Goal: Task Accomplishment & Management: Use online tool/utility

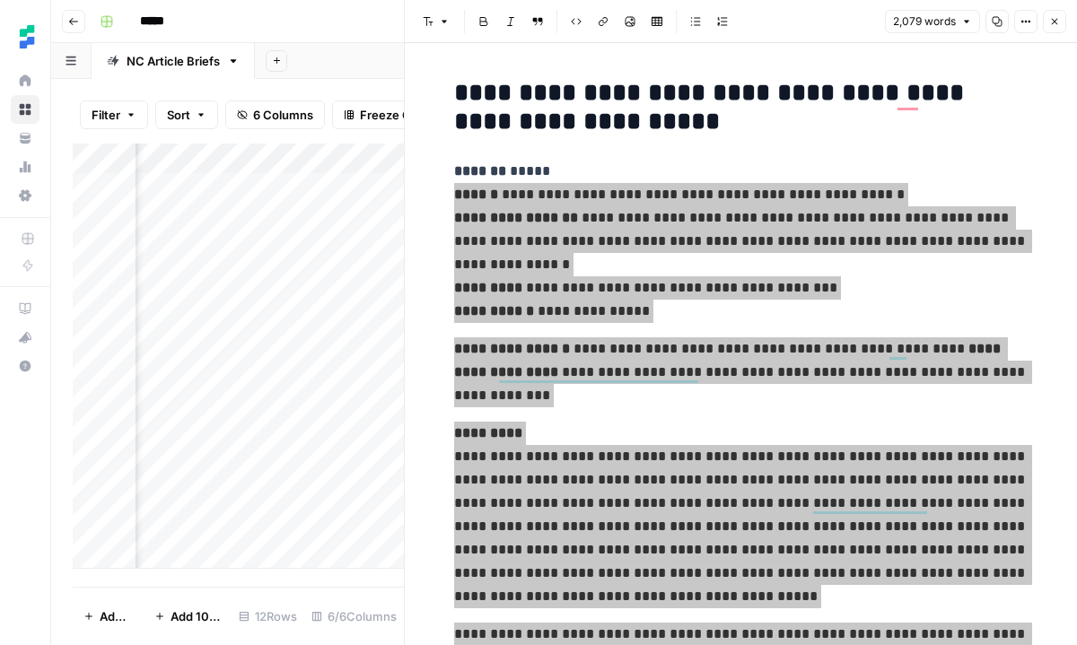
scroll to position [1141, 0]
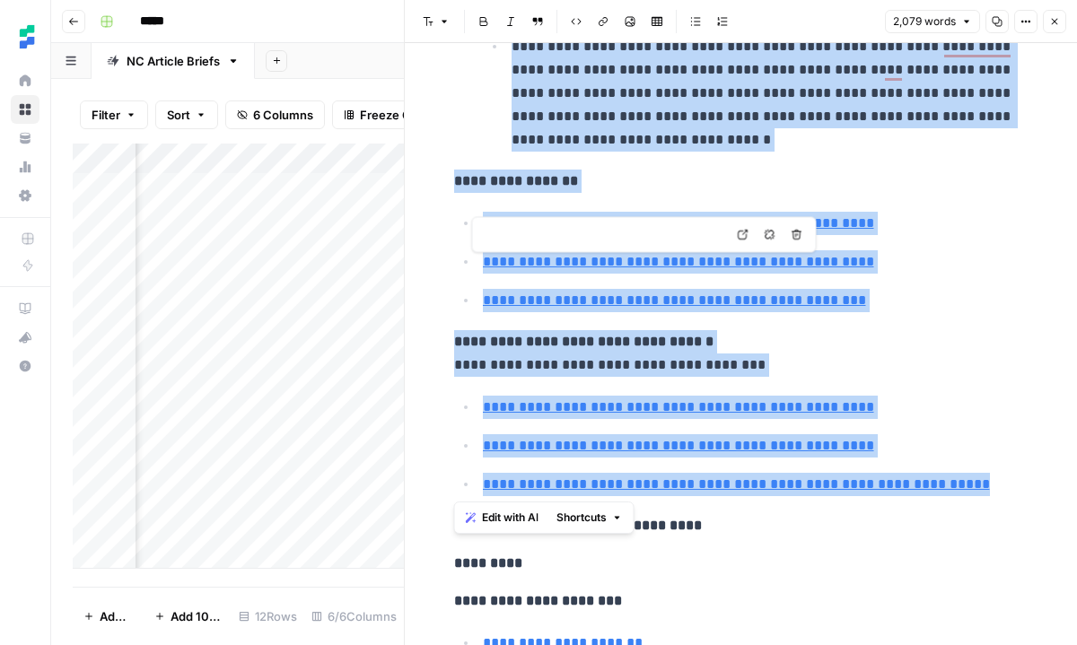
type input "[URL][DOMAIN_NAME]"
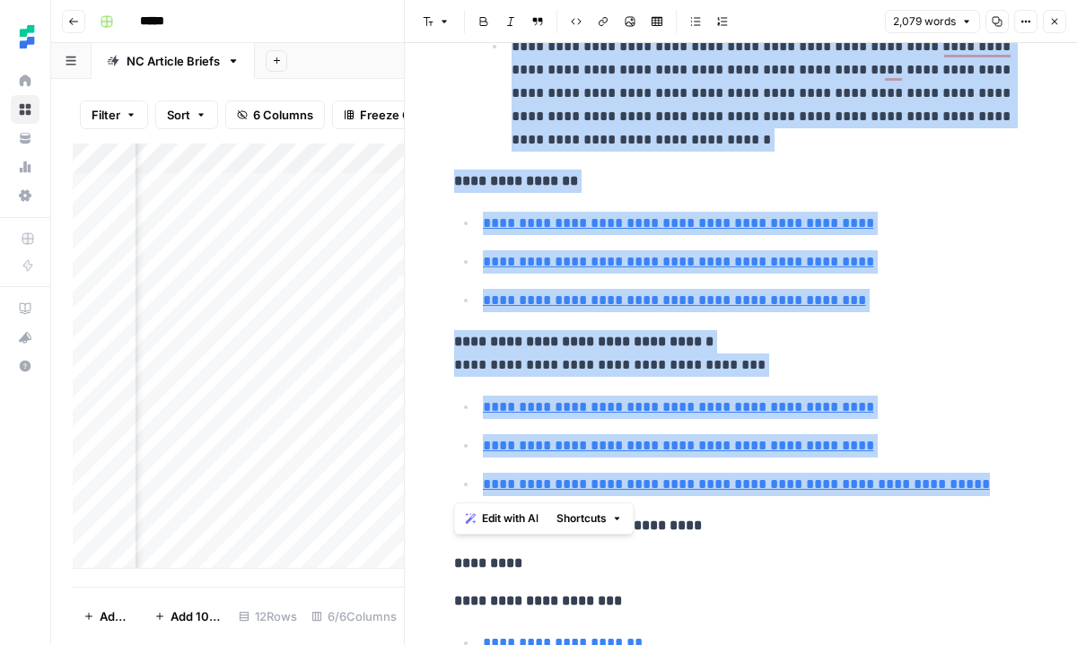
scroll to position [1140, 0]
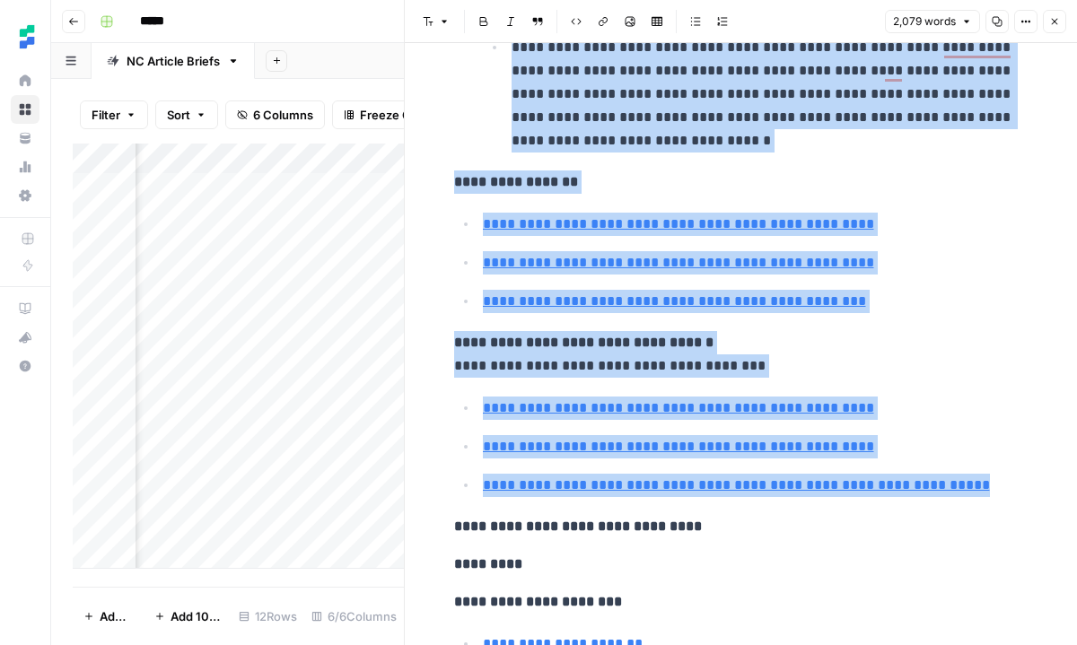
click at [1055, 24] on icon "button" at bounding box center [1054, 21] width 11 height 11
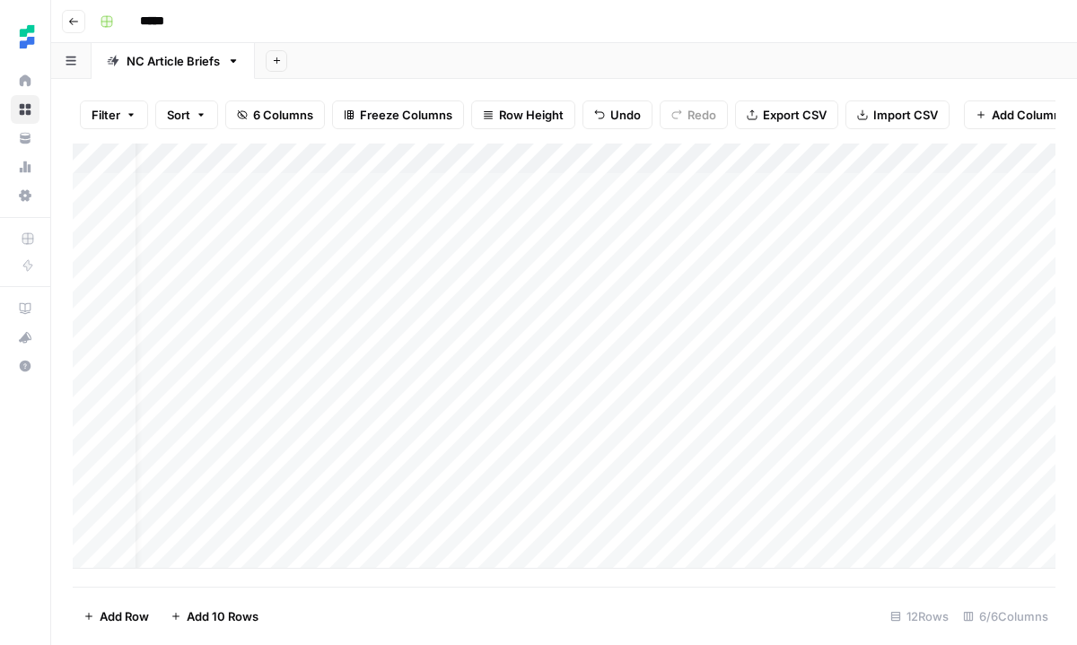
scroll to position [0, 31]
click at [429, 485] on div "Add Column" at bounding box center [564, 356] width 983 height 425
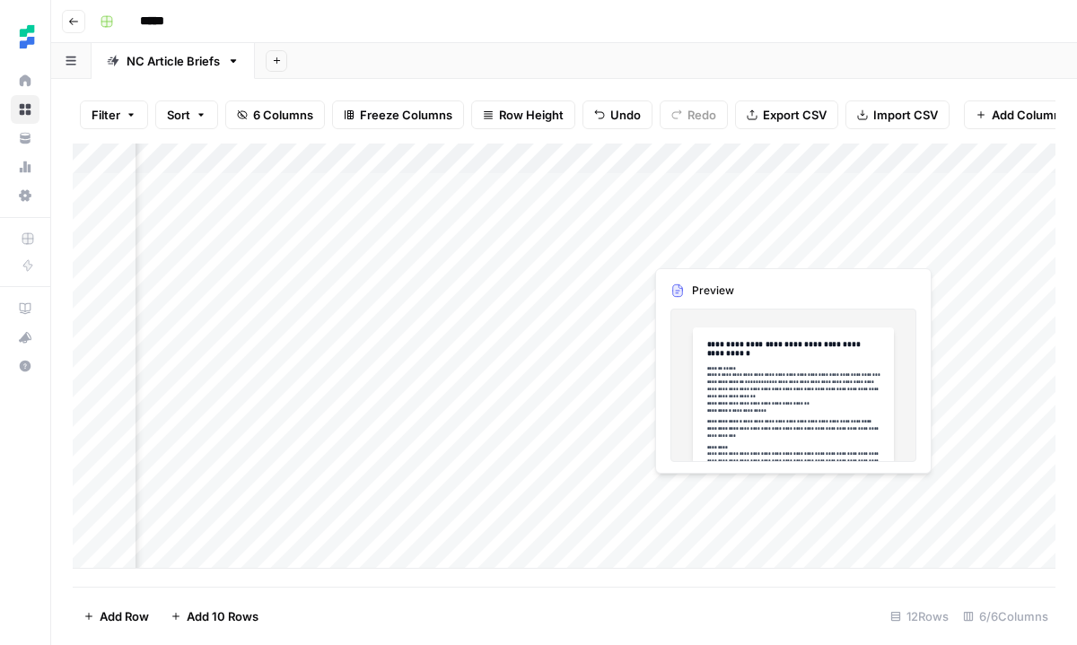
click at [819, 484] on div "Add Column" at bounding box center [564, 356] width 983 height 425
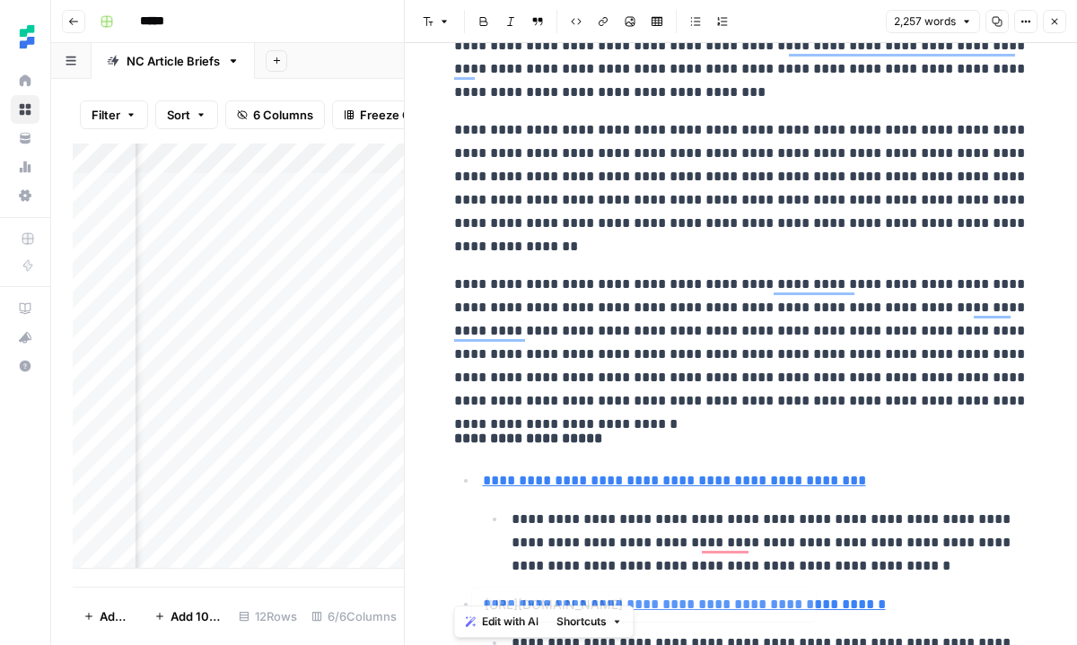
scroll to position [496, 0]
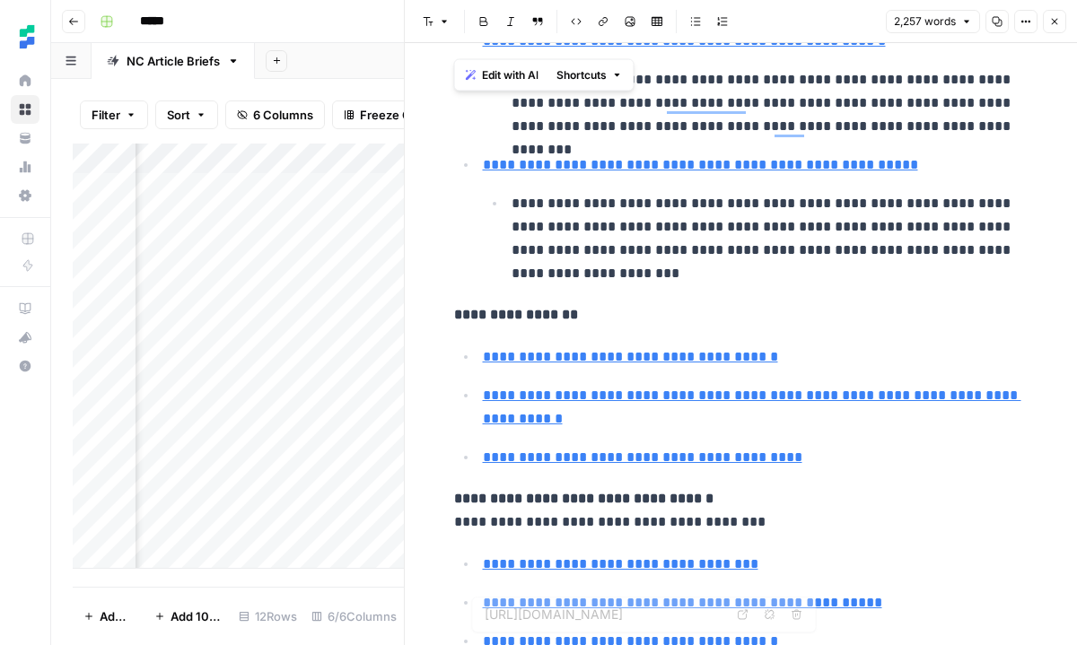
type input "[URL][DOMAIN_NAME]"
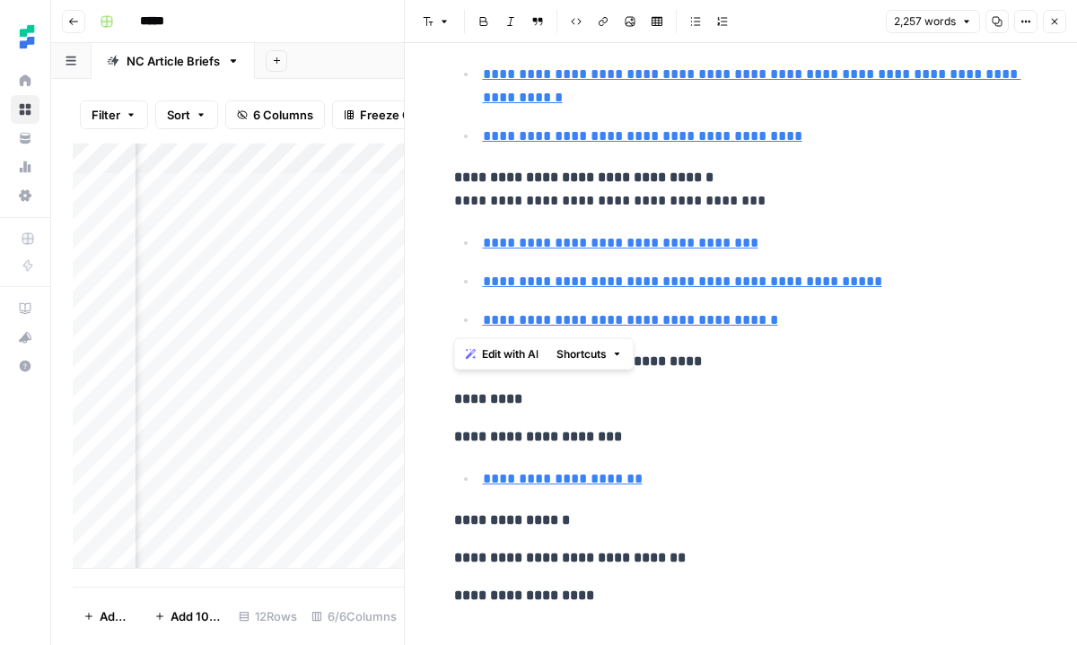
drag, startPoint x: 452, startPoint y: 192, endPoint x: 802, endPoint y: 321, distance: 373.2
copy div "**********"
